Goal: Register for event/course

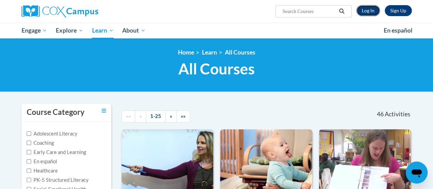
click at [361, 13] on link "Log In" at bounding box center [368, 10] width 24 height 11
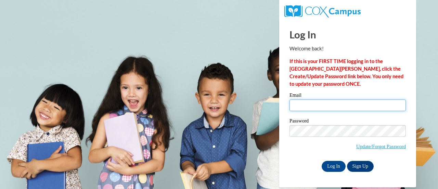
click at [328, 108] on input "Email" at bounding box center [348, 105] width 116 height 12
type input "haley.elmendorf@rusd.org"
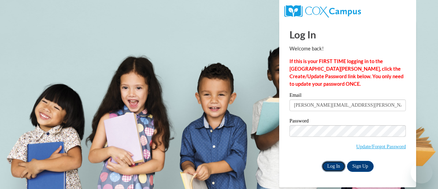
click at [335, 167] on input "Log In" at bounding box center [334, 166] width 24 height 11
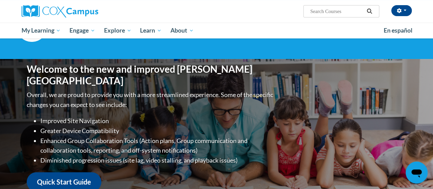
scroll to position [34, 0]
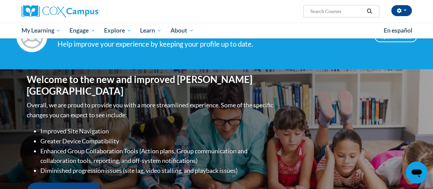
click at [333, 13] on input "Search..." at bounding box center [337, 11] width 55 height 8
type input "reading comprehension"
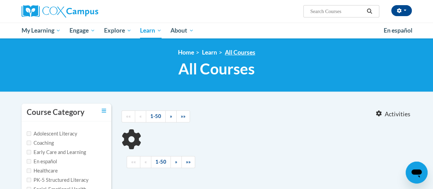
type input "reading comprehension"
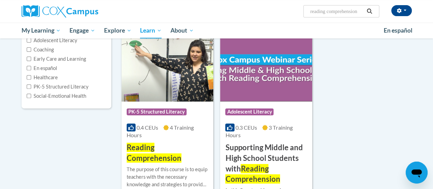
scroll to position [103, 0]
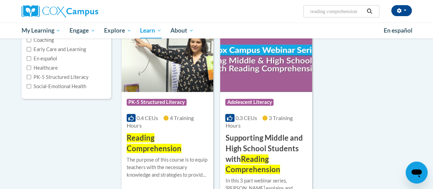
click at [184, 77] on img at bounding box center [168, 57] width 92 height 70
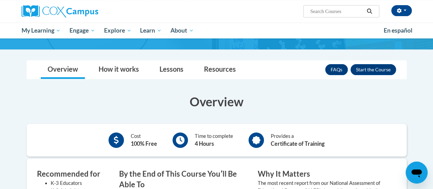
scroll to position [68, 0]
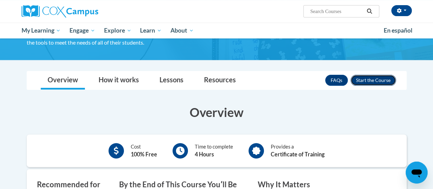
click at [384, 82] on button "Enroll" at bounding box center [374, 80] width 46 height 11
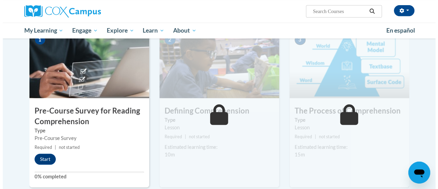
scroll to position [171, 0]
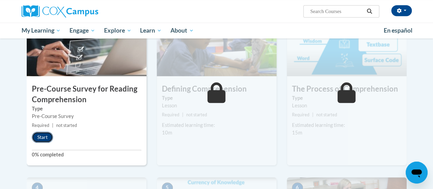
click at [46, 132] on button "Start" at bounding box center [42, 137] width 21 height 11
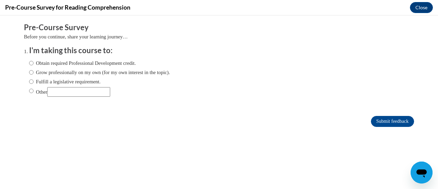
scroll to position [0, 0]
click at [96, 64] on label "Obtain required Professional Development credit." at bounding box center [82, 63] width 107 height 8
click at [34, 64] on input "Obtain required Professional Development credit." at bounding box center [31, 63] width 4 height 8
radio input "true"
click at [375, 124] on input "Submit feedback" at bounding box center [392, 121] width 43 height 11
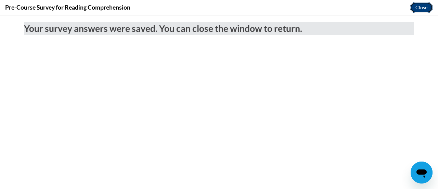
click at [419, 8] on button "Close" at bounding box center [421, 7] width 23 height 11
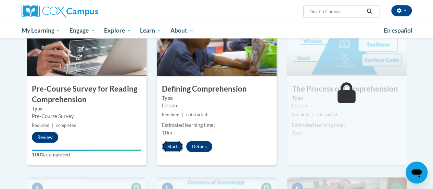
click at [173, 144] on button "Start" at bounding box center [172, 146] width 21 height 11
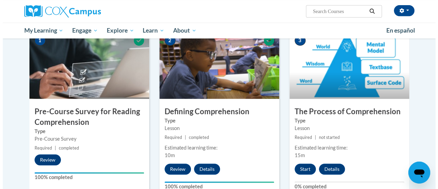
scroll to position [171, 0]
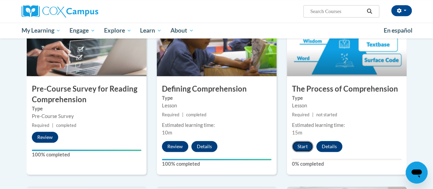
click at [300, 141] on button "Start" at bounding box center [302, 146] width 21 height 11
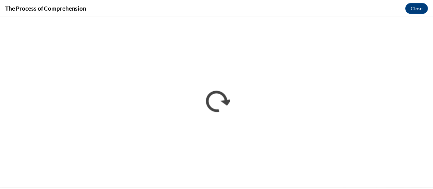
scroll to position [0, 0]
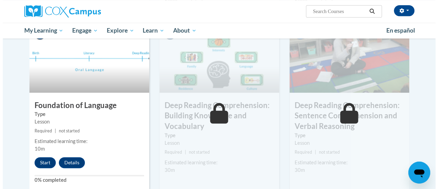
scroll to position [342, 0]
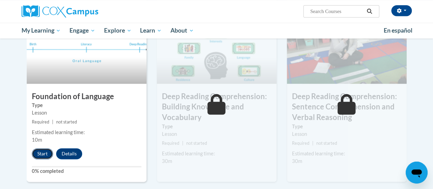
click at [39, 152] on button "Start" at bounding box center [42, 153] width 21 height 11
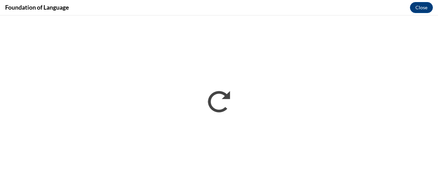
scroll to position [0, 0]
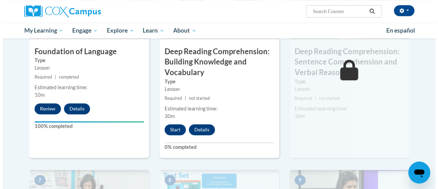
scroll to position [435, 0]
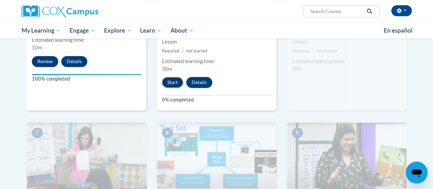
click at [167, 82] on button "Start" at bounding box center [172, 82] width 21 height 11
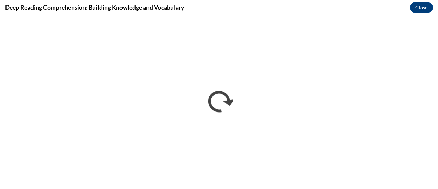
scroll to position [0, 0]
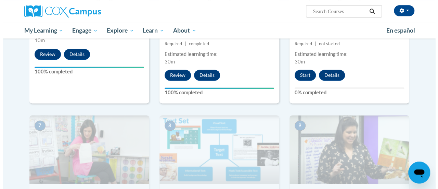
scroll to position [411, 0]
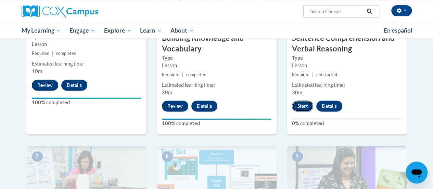
click at [308, 104] on button "Start" at bounding box center [302, 105] width 21 height 11
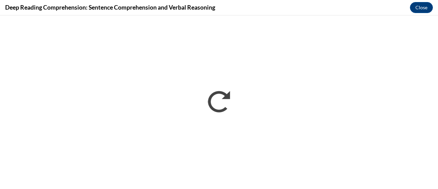
scroll to position [0, 0]
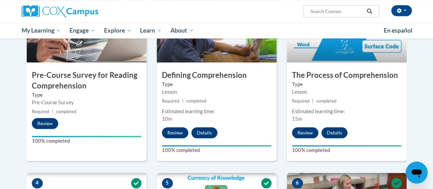
scroll to position [240, 0]
